Goal: Transaction & Acquisition: Book appointment/travel/reservation

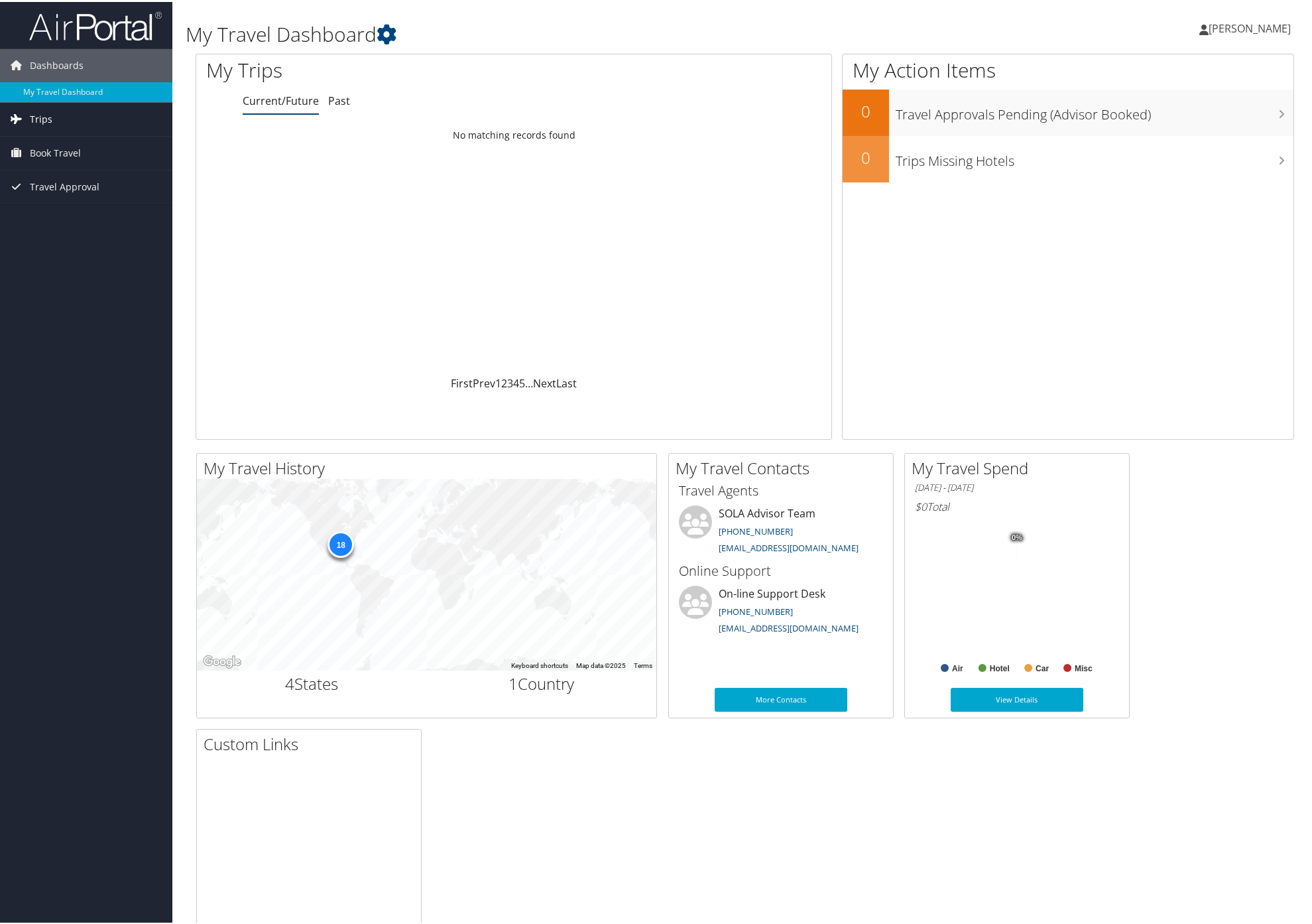
click at [43, 114] on span "Trips" at bounding box center [41, 118] width 22 height 33
click at [67, 203] on span "Book Travel" at bounding box center [56, 210] width 51 height 33
click at [57, 161] on link "Past Trips" at bounding box center [86, 164] width 172 height 20
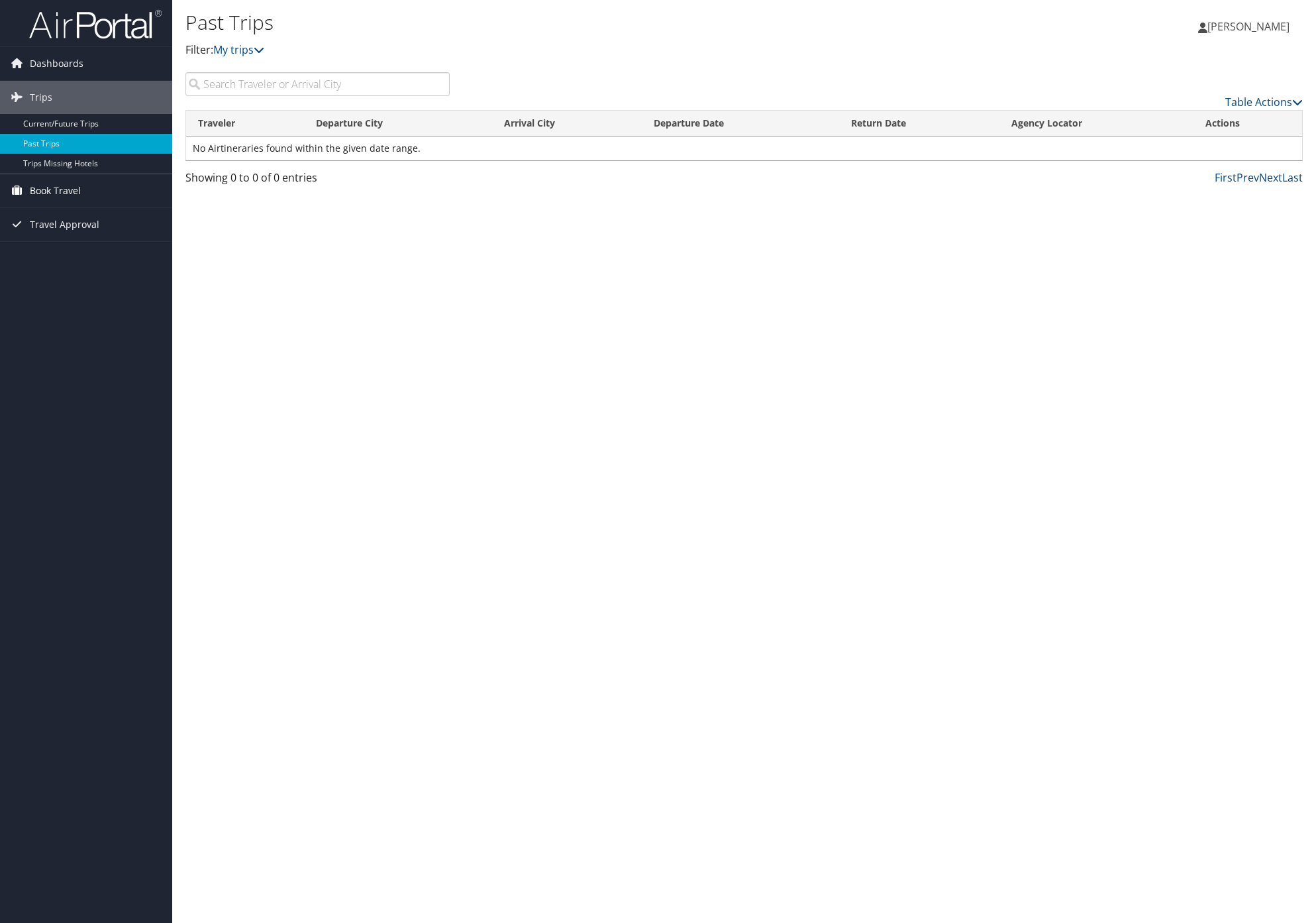
click at [57, 190] on span "Book Travel" at bounding box center [55, 190] width 51 height 33
click at [64, 237] on link "Book/Manage Online Trips" at bounding box center [86, 237] width 172 height 20
